Goal: Check status: Check status

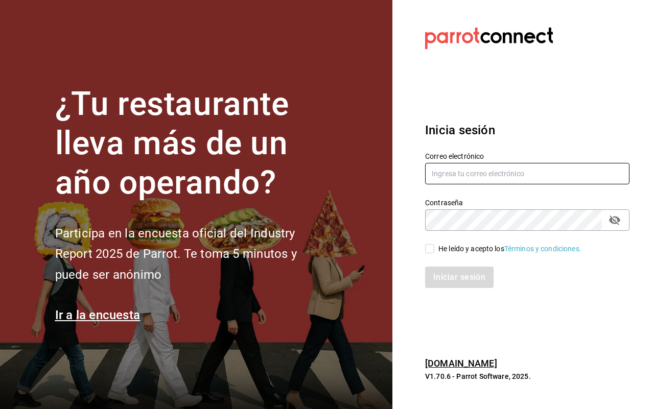
click at [489, 174] on input "text" at bounding box center [527, 173] width 204 height 21
type input "[EMAIL_ADDRESS][DOMAIN_NAME]"
click at [427, 253] on input "He leído y acepto los Términos y condiciones." at bounding box center [429, 248] width 9 height 9
checkbox input "true"
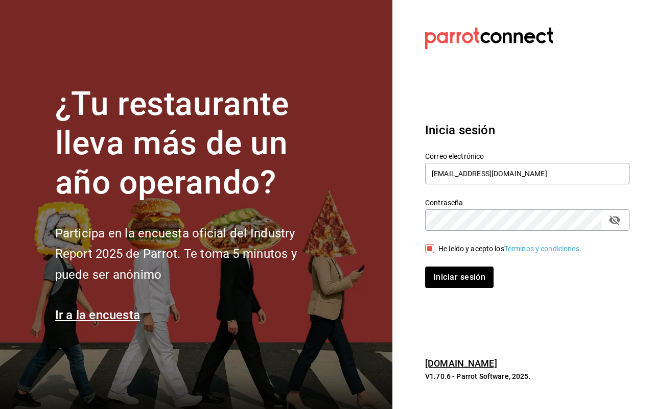
click at [443, 266] on div "Iniciar sesión" at bounding box center [521, 271] width 216 height 34
click at [445, 270] on button "Iniciar sesión" at bounding box center [459, 277] width 69 height 21
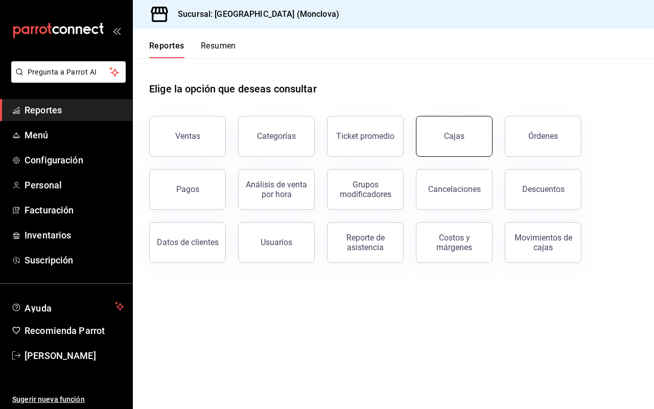
click at [443, 135] on link "Cajas" at bounding box center [454, 136] width 77 height 41
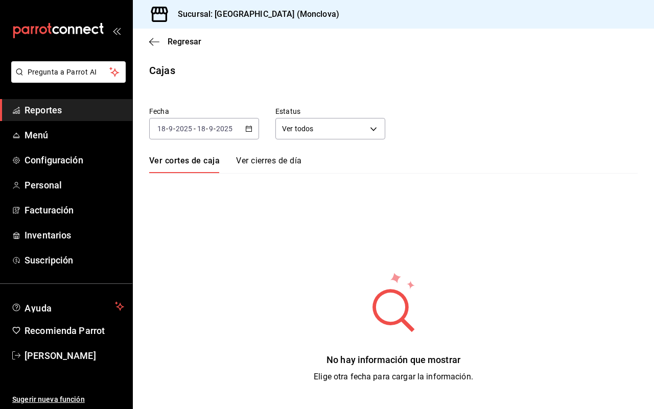
click at [248, 127] on icon "button" at bounding box center [248, 128] width 7 height 7
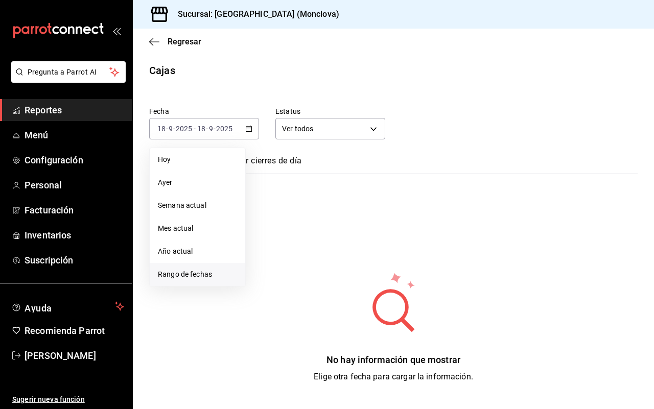
click at [220, 267] on li "Rango de fechas" at bounding box center [197, 274] width 95 height 23
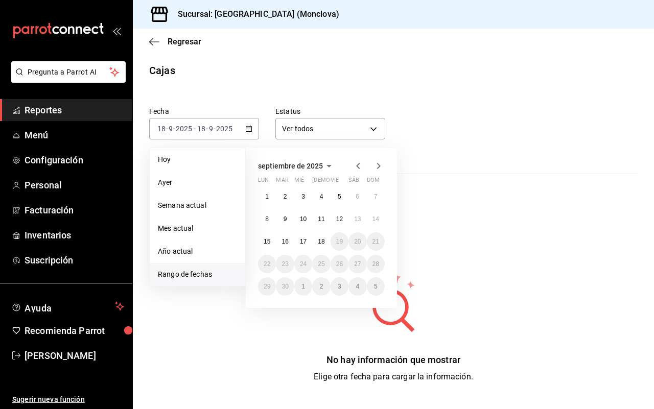
click at [200, 273] on span "Rango de fechas" at bounding box center [197, 274] width 79 height 11
click at [300, 242] on abbr "17" at bounding box center [303, 241] width 7 height 7
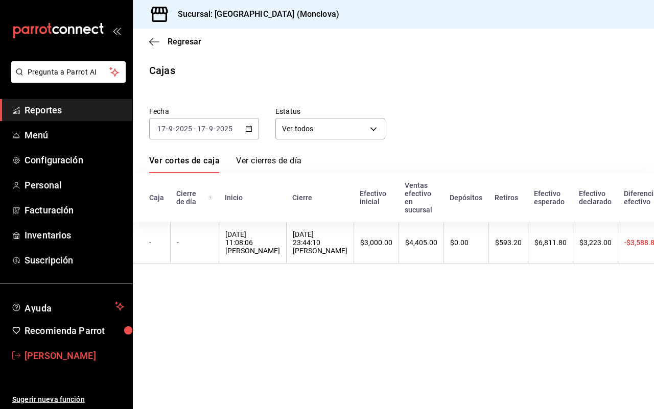
click at [93, 358] on span "Monse Lozano Garcia" at bounding box center [75, 356] width 100 height 14
